Goal: Communication & Community: Answer question/provide support

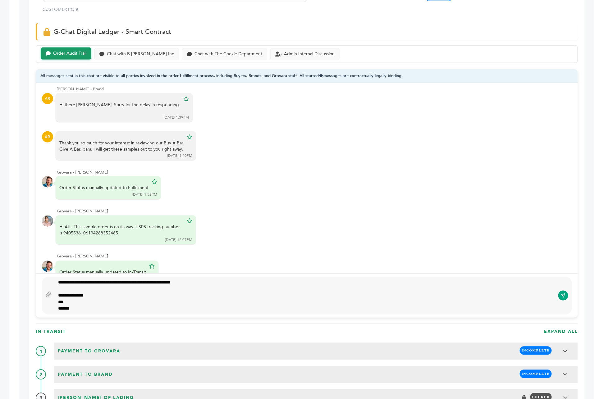
scroll to position [423, 0]
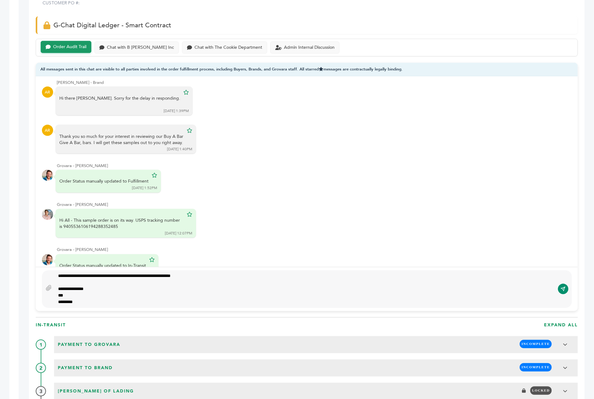
click at [561, 287] on icon "submit" at bounding box center [562, 289] width 5 height 5
click at [217, 273] on div "**********" at bounding box center [305, 289] width 500 height 33
type textarea "**********"
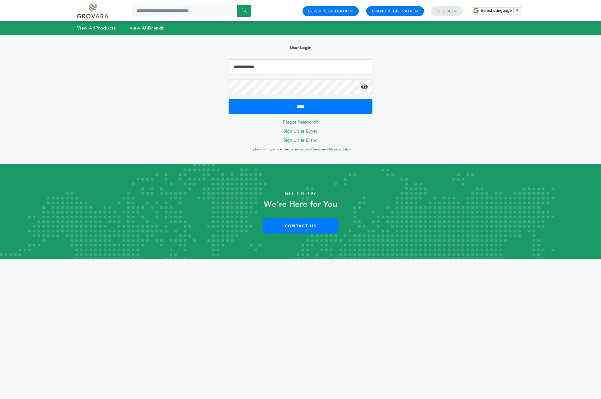
click at [301, 67] on input "Email Address" at bounding box center [300, 67] width 144 height 16
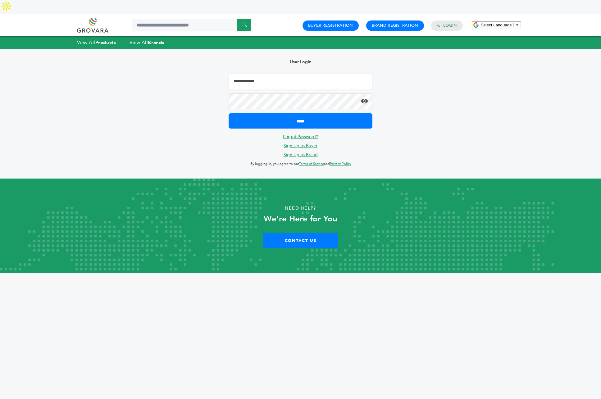
type input "**********"
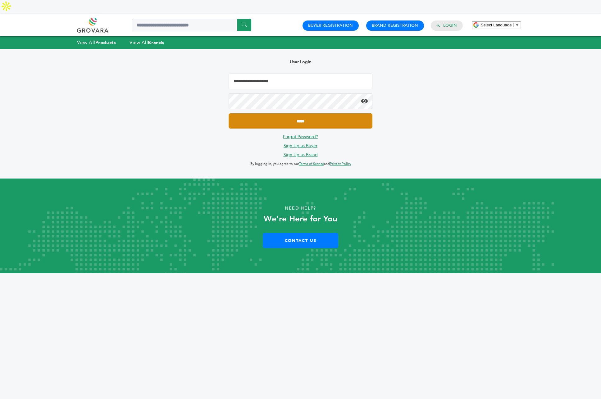
click at [293, 113] on input "*****" at bounding box center [300, 120] width 144 height 15
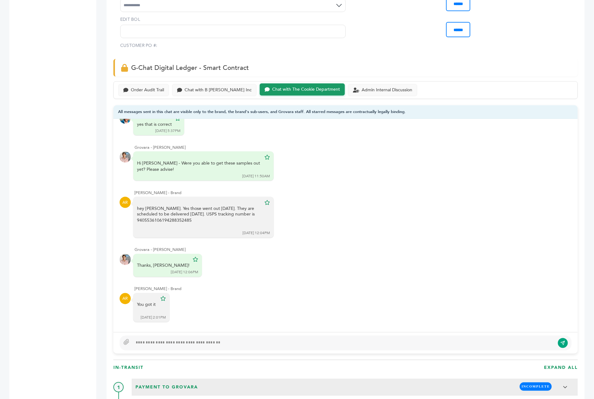
scroll to position [384, 0]
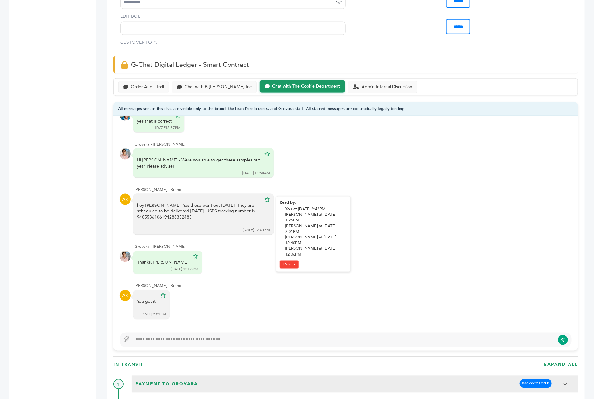
drag, startPoint x: 199, startPoint y: 201, endPoint x: 222, endPoint y: 190, distance: 25.1
click at [222, 202] on div "hey [PERSON_NAME]. Yes those went out [DATE]. They are scheduled to be delivere…" at bounding box center [199, 214] width 124 height 24
click at [143, 84] on div "Order Audit Trail" at bounding box center [147, 86] width 33 height 5
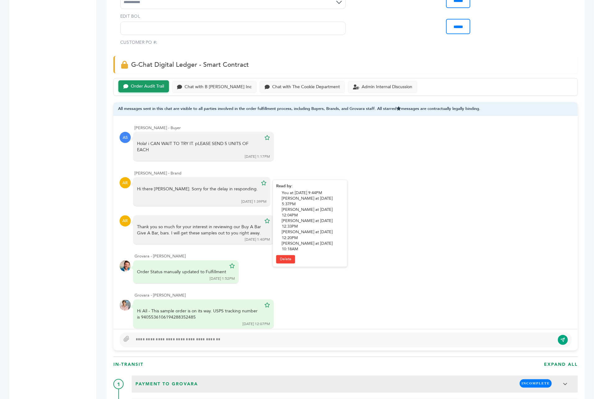
scroll to position [57, 0]
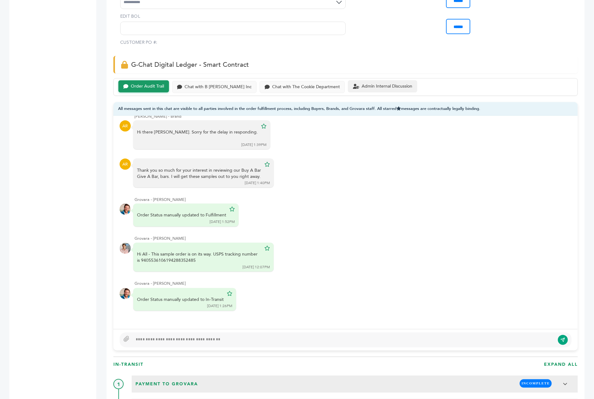
click at [368, 80] on div "Admin Internal Discussion" at bounding box center [382, 86] width 69 height 12
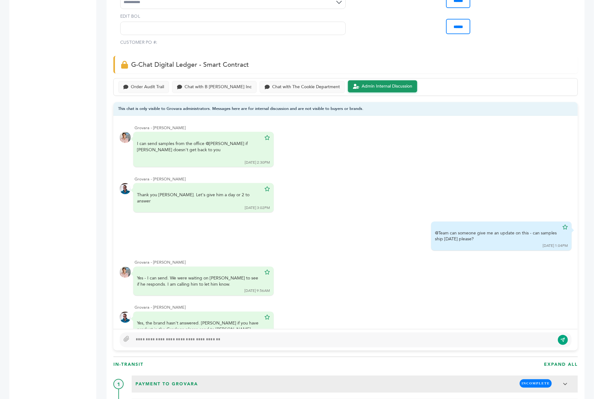
click at [191, 336] on div at bounding box center [344, 339] width 422 height 7
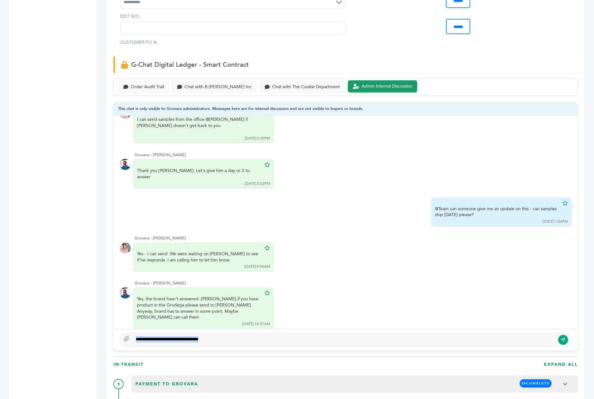
drag, startPoint x: 215, startPoint y: 323, endPoint x: 141, endPoint y: 318, distance: 73.8
click at [141, 332] on div "**********" at bounding box center [346, 339] width 452 height 15
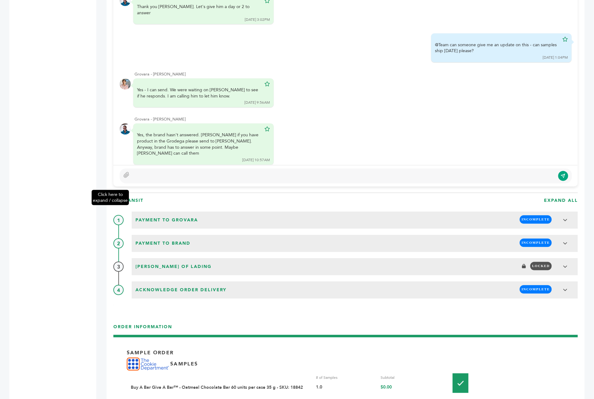
scroll to position [478, 0]
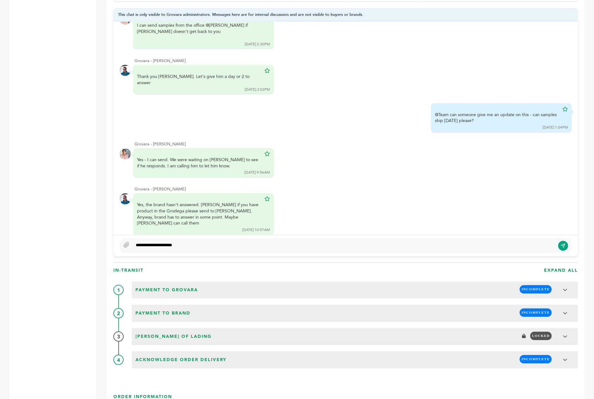
type textarea "**********"
drag, startPoint x: 151, startPoint y: 226, endPoint x: 127, endPoint y: 214, distance: 26.7
click at [127, 214] on div "Grovara - John Scanlon I can send samples from the office @Gena if Akiva doesn'…" at bounding box center [345, 139] width 464 height 235
click at [74, 201] on div "Peter Groverman - 2000 login(s) Sample Orders (1058) Purchase Order (1032) Requ…" at bounding box center [48, 198] width 78 height 1217
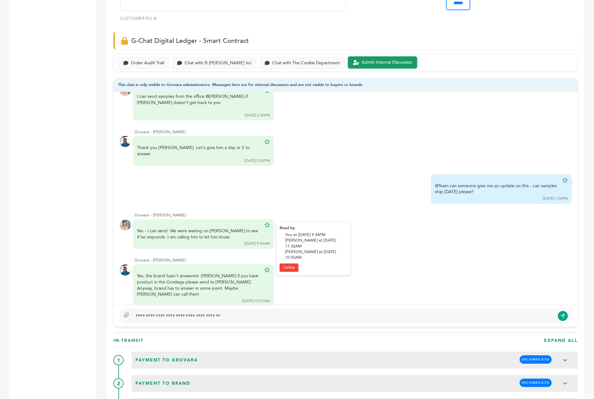
scroll to position [24, 0]
click at [154, 54] on div "Order Audit Trail Chat with B Fernandez Inc Chat with The Cookie Department Adm…" at bounding box center [345, 63] width 464 height 18
click at [152, 56] on div "Order Audit Trail" at bounding box center [143, 62] width 51 height 12
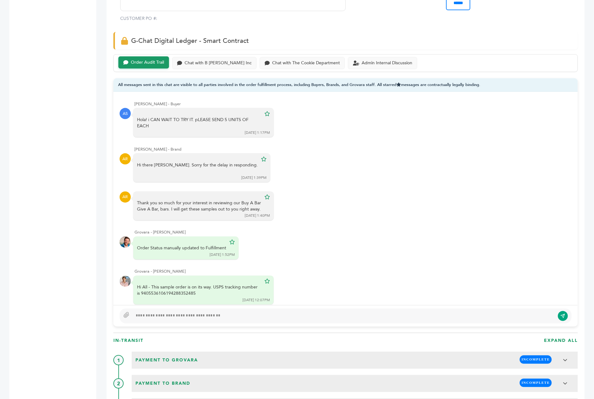
scroll to position [57, 0]
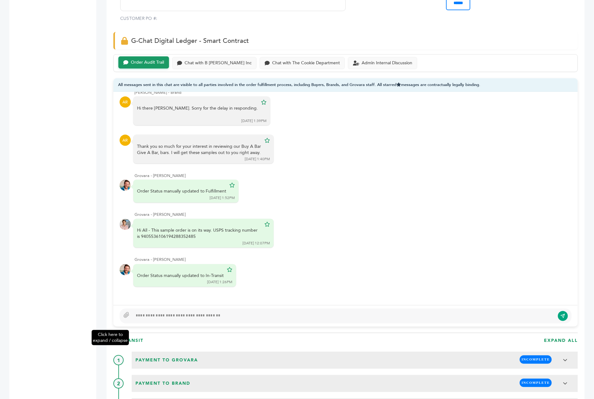
click at [88, 221] on div "Click here to expand / collapse" at bounding box center [91, 268] width 9 height 1217
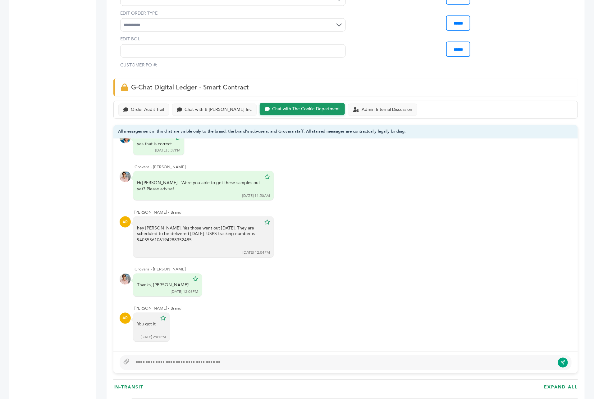
scroll to position [344, 0]
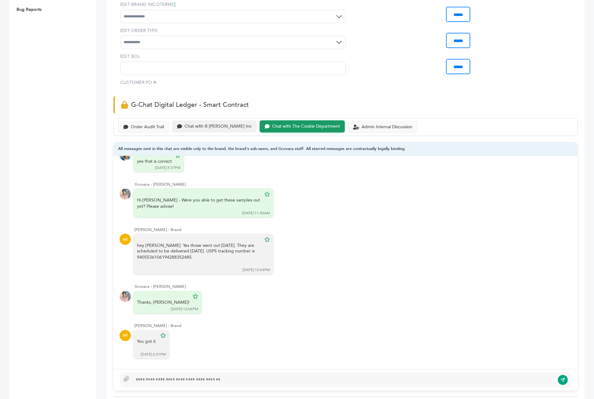
click at [198, 124] on div "Chat with B Fernandez Inc" at bounding box center [217, 126] width 67 height 5
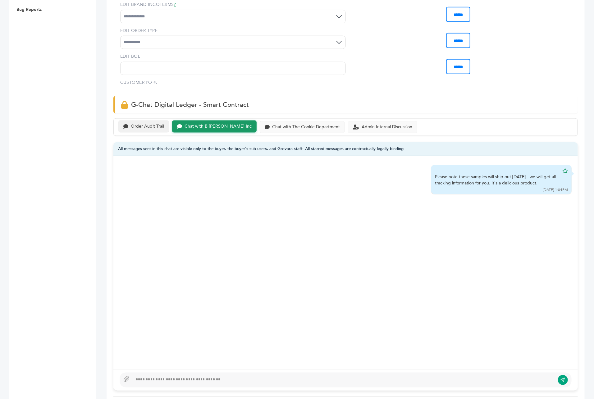
click at [151, 124] on div "Order Audit Trail" at bounding box center [147, 126] width 33 height 5
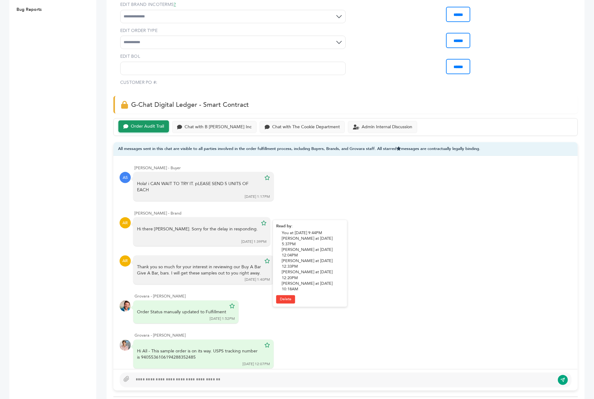
scroll to position [57, 0]
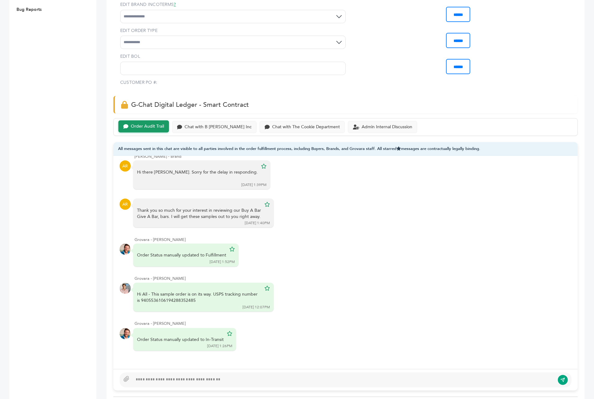
click at [77, 240] on div "Peter Groverman - 2000 login(s) Sample Orders (1058) Purchase Order (1032) Requ…" at bounding box center [48, 332] width 78 height 1217
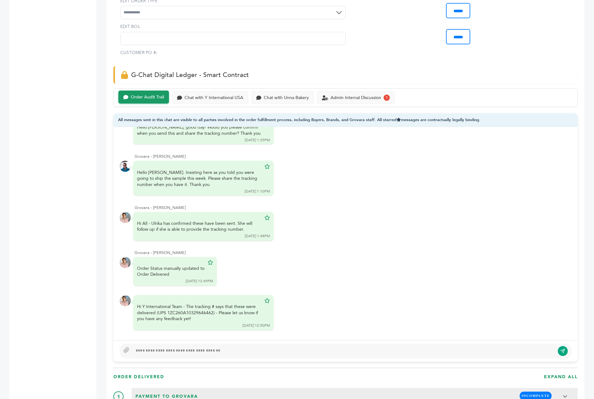
scroll to position [427, 0]
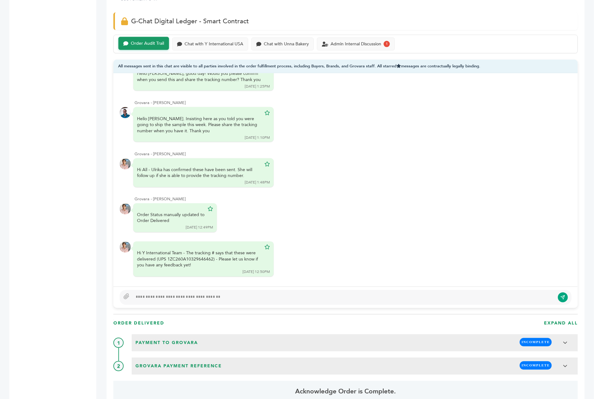
click at [206, 294] on div at bounding box center [344, 297] width 422 height 7
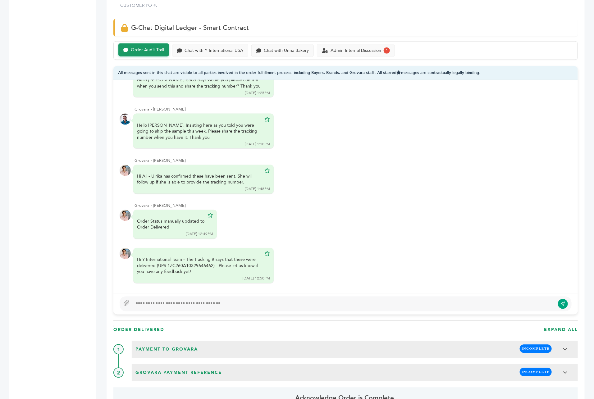
scroll to position [417, 0]
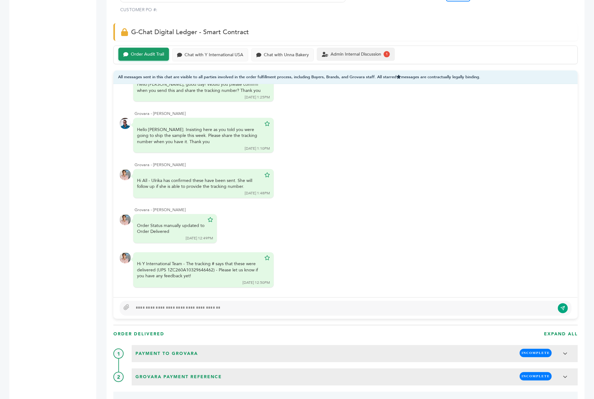
click at [370, 52] on div "Admin Internal Discussion" at bounding box center [355, 54] width 51 height 5
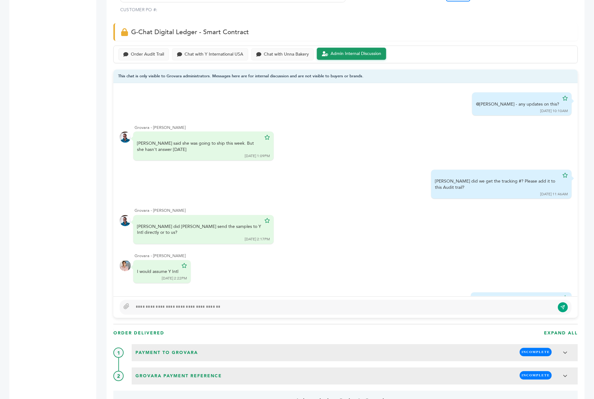
scroll to position [70, 0]
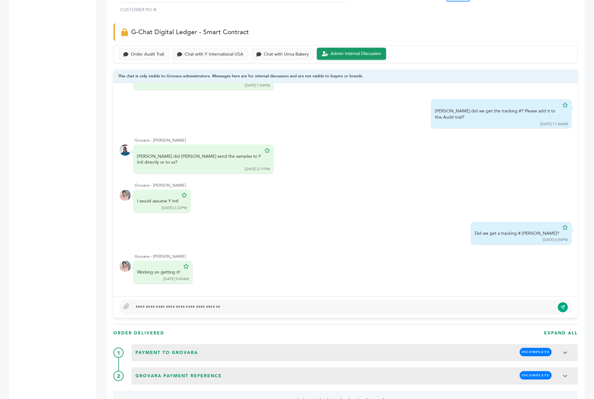
click at [157, 304] on div at bounding box center [344, 307] width 422 height 7
type textarea "**********"
click at [562, 305] on icon "submit" at bounding box center [562, 307] width 5 height 5
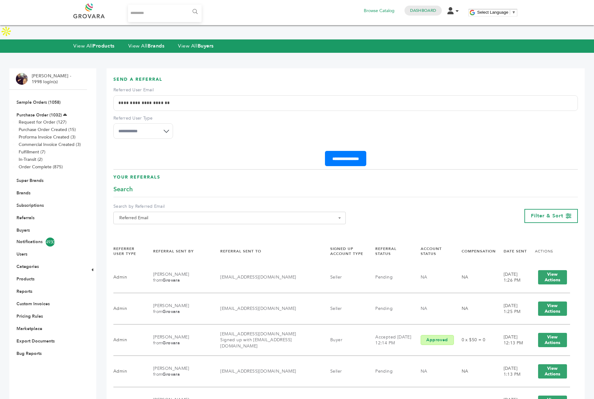
select select "*"
